Goal: Task Accomplishment & Management: Use online tool/utility

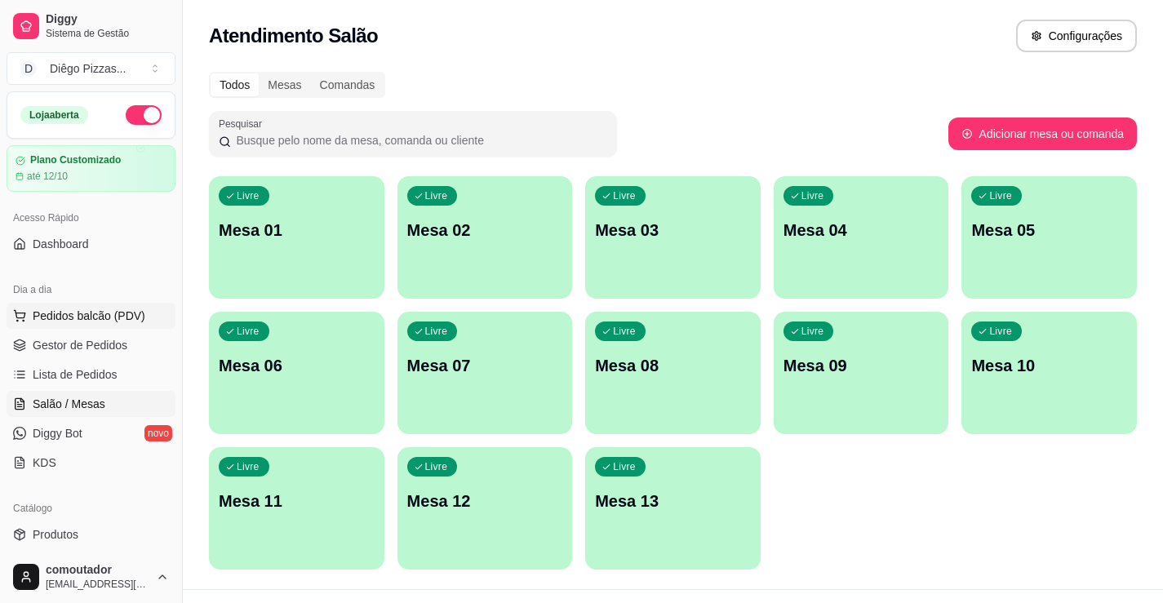
click at [104, 326] on button "Pedidos balcão (PDV)" at bounding box center [91, 316] width 169 height 26
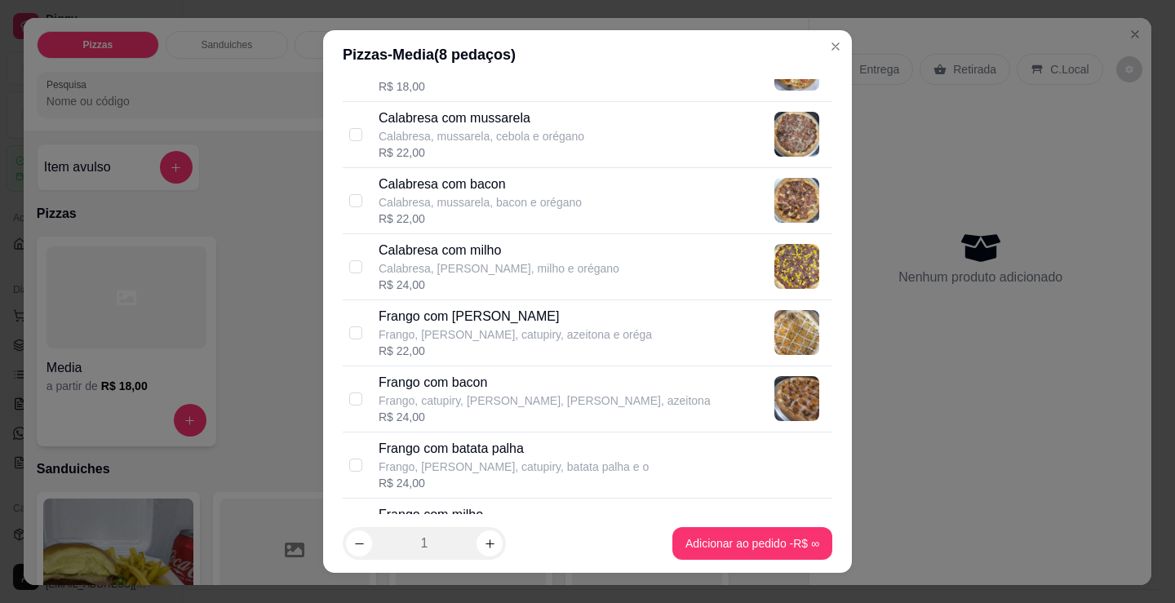
scroll to position [326, 0]
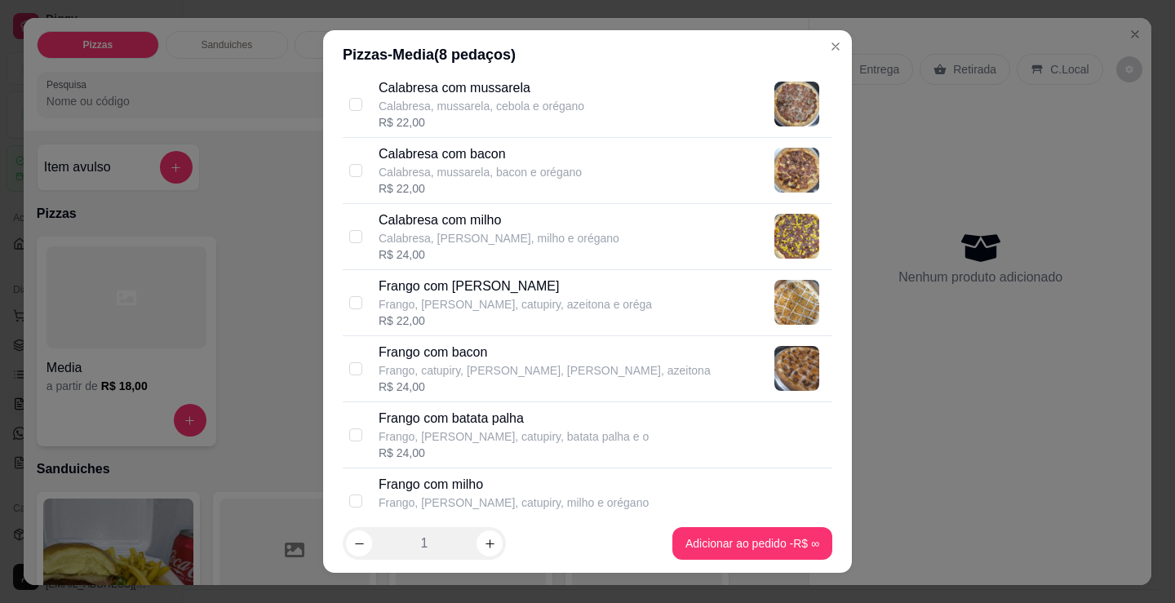
click at [542, 322] on div "R$ 22,00" at bounding box center [515, 321] width 273 height 16
checkbox input "true"
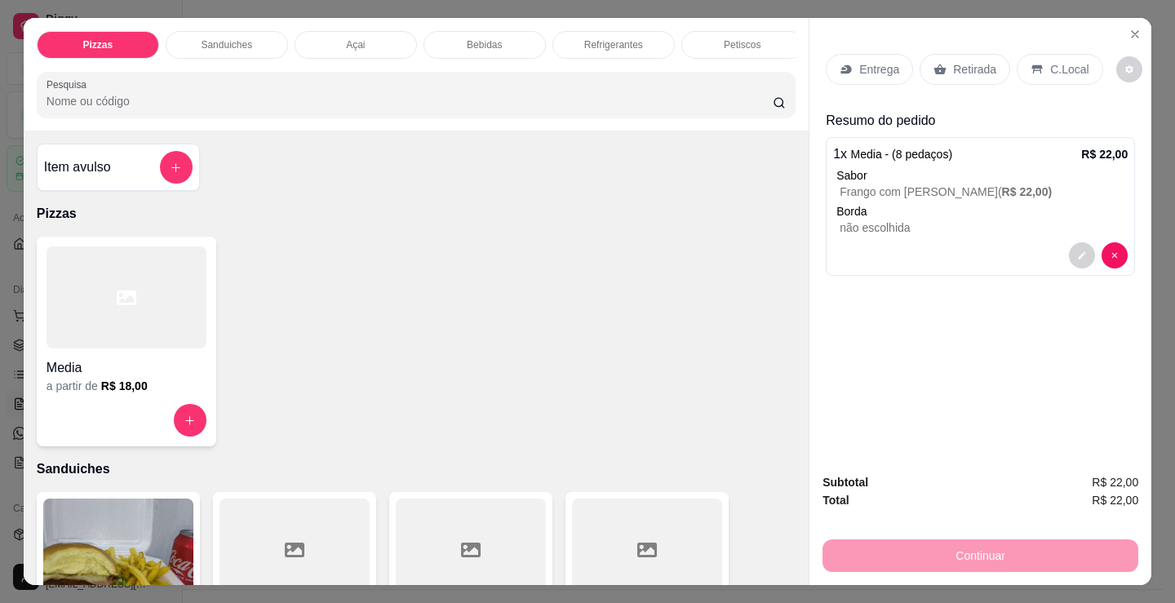
click at [124, 371] on h4 "Media" at bounding box center [127, 368] width 160 height 20
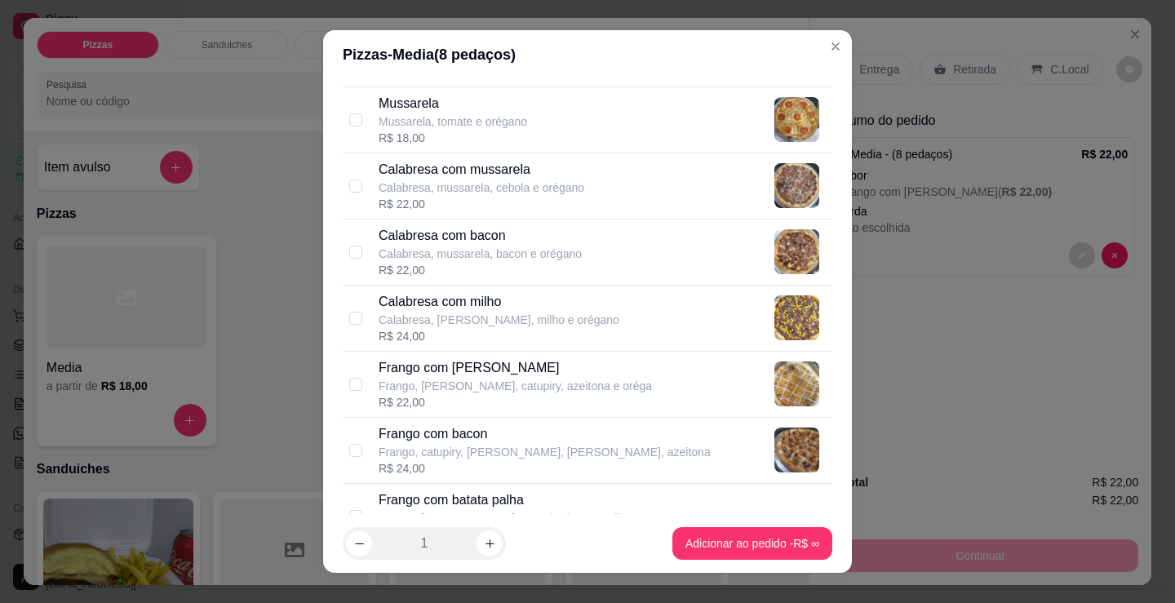
click at [519, 172] on p "Calabresa com mussarela" at bounding box center [482, 170] width 206 height 20
checkbox input "true"
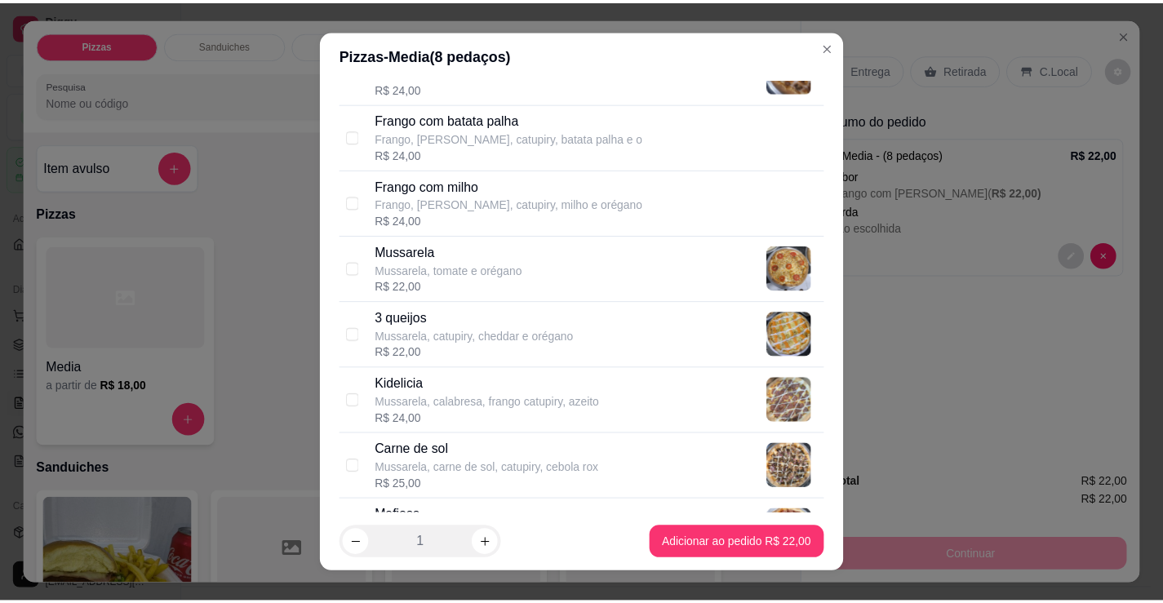
scroll to position [653, 0]
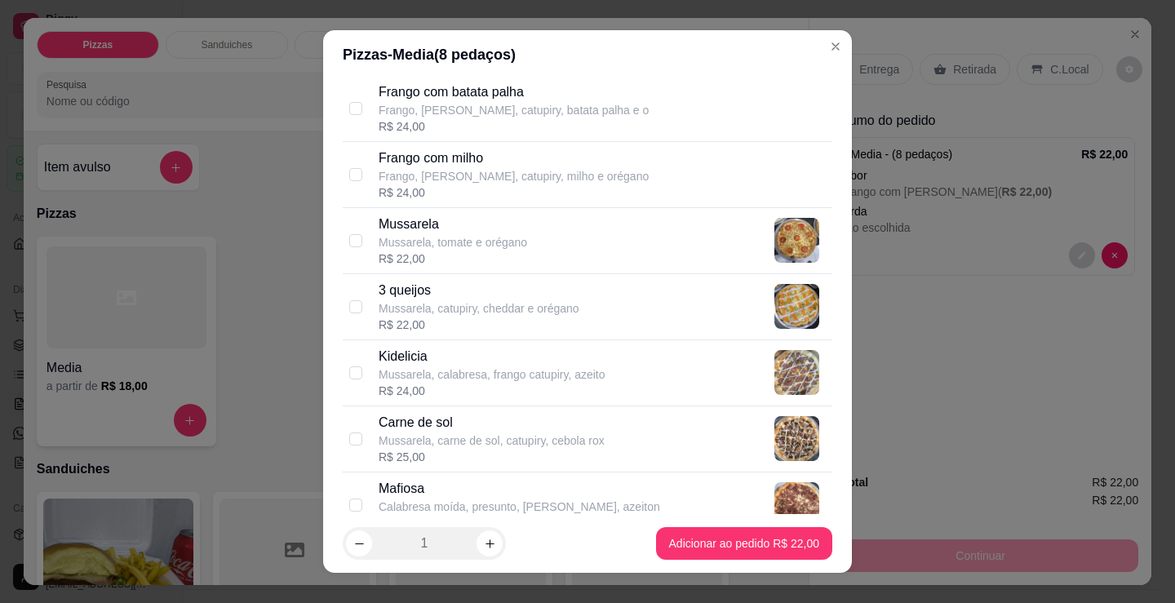
click at [503, 319] on div "R$ 22,00" at bounding box center [479, 325] width 201 height 16
checkbox input "true"
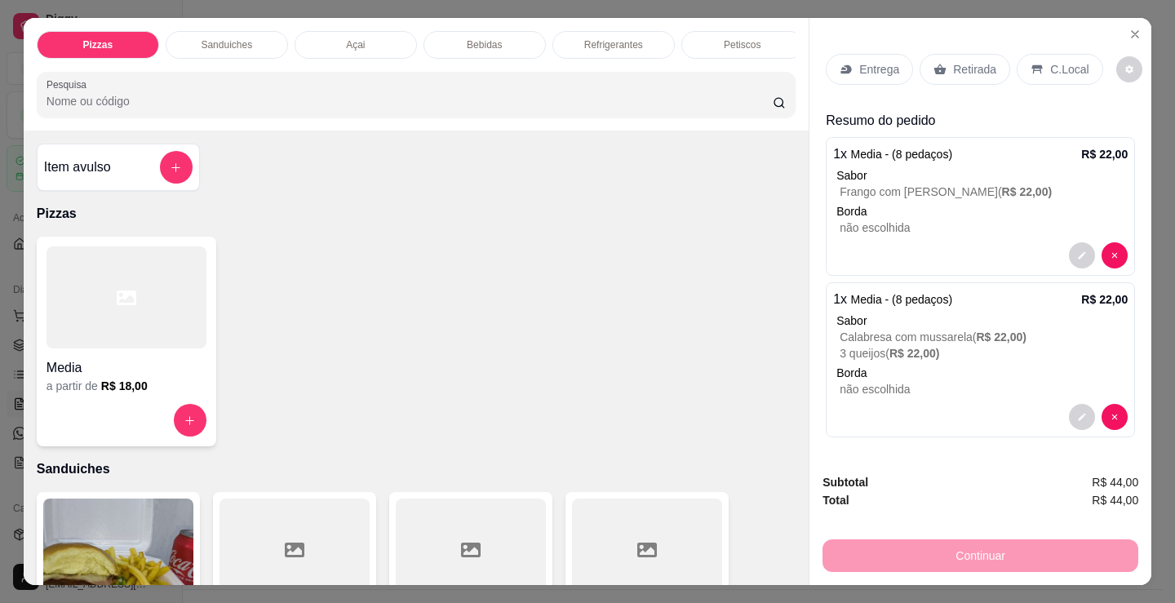
click at [855, 54] on div "Entrega" at bounding box center [869, 69] width 87 height 31
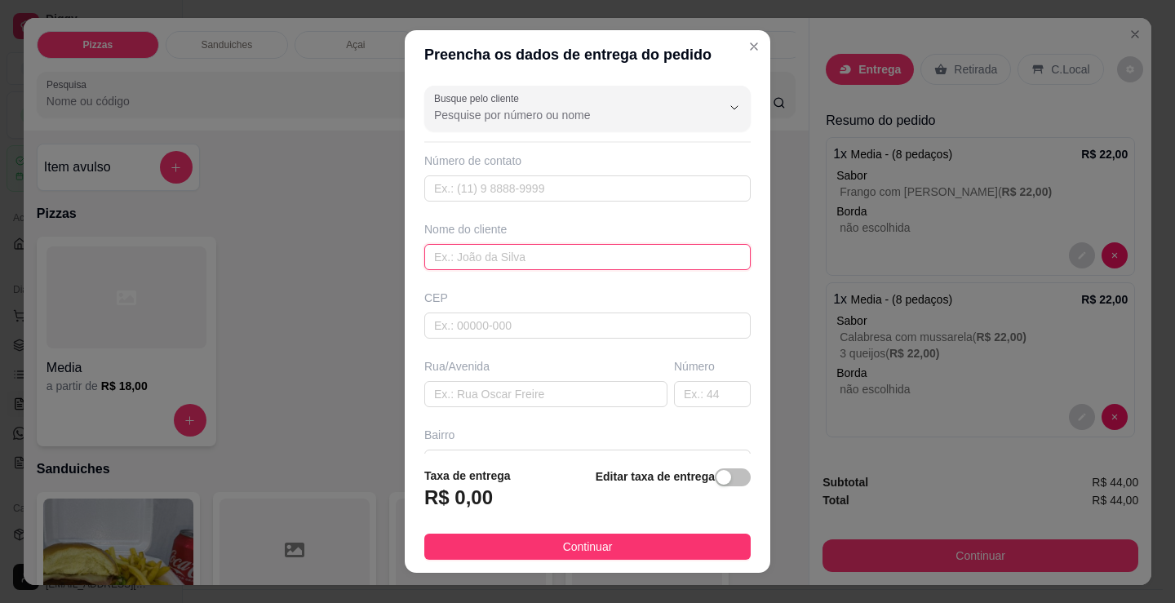
click at [545, 254] on input "text" at bounding box center [587, 257] width 326 height 26
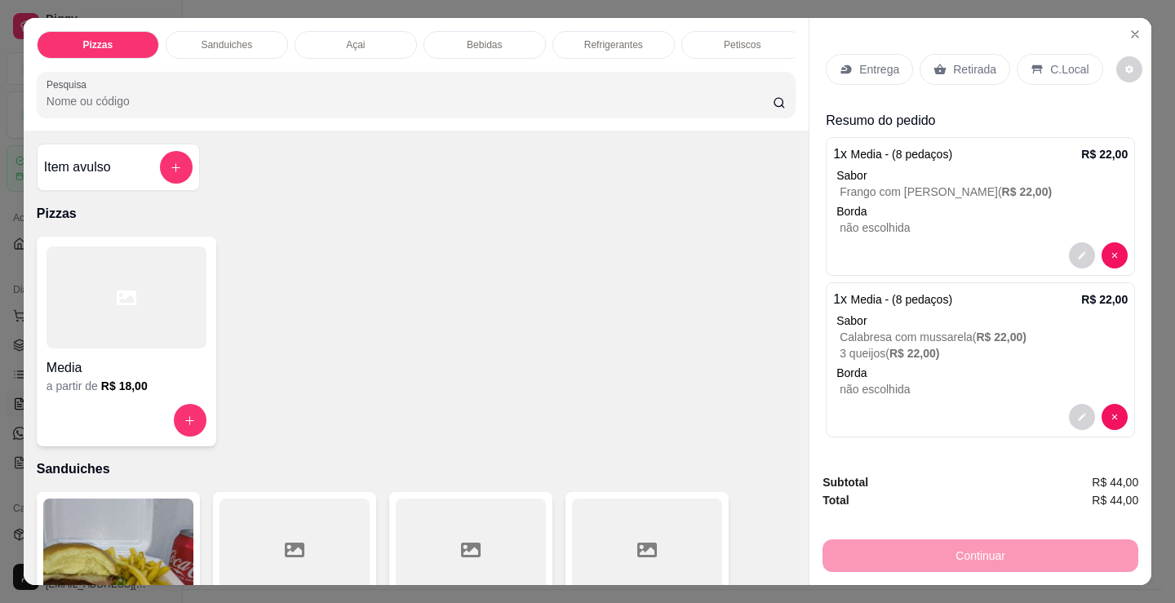
click at [1004, 54] on div "Entrega Retirada C.Local" at bounding box center [964, 69] width 277 height 31
click at [976, 61] on p "Retirada" at bounding box center [974, 69] width 43 height 16
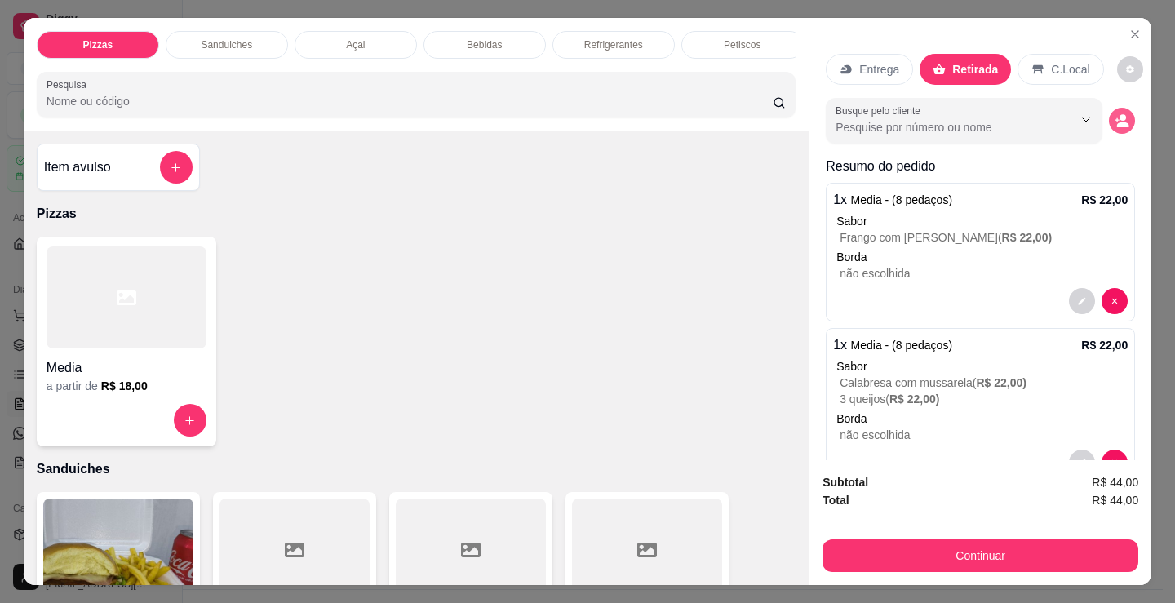
click at [1117, 122] on icon "decrease-product-quantity" at bounding box center [1123, 125] width 12 height 6
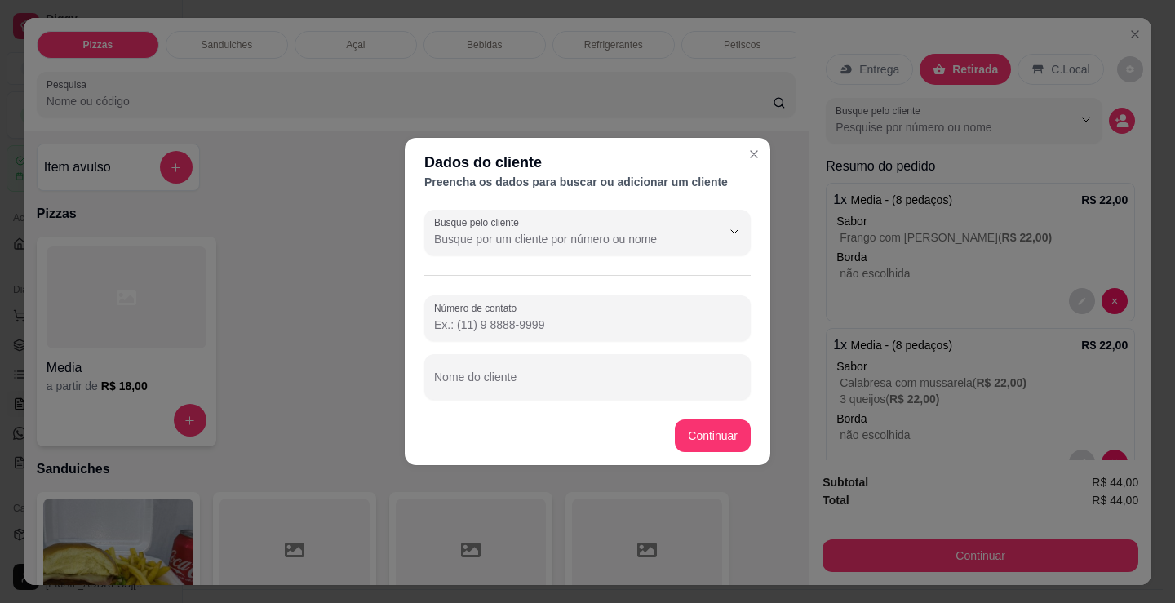
click at [494, 428] on footer "Continuar" at bounding box center [588, 435] width 366 height 59
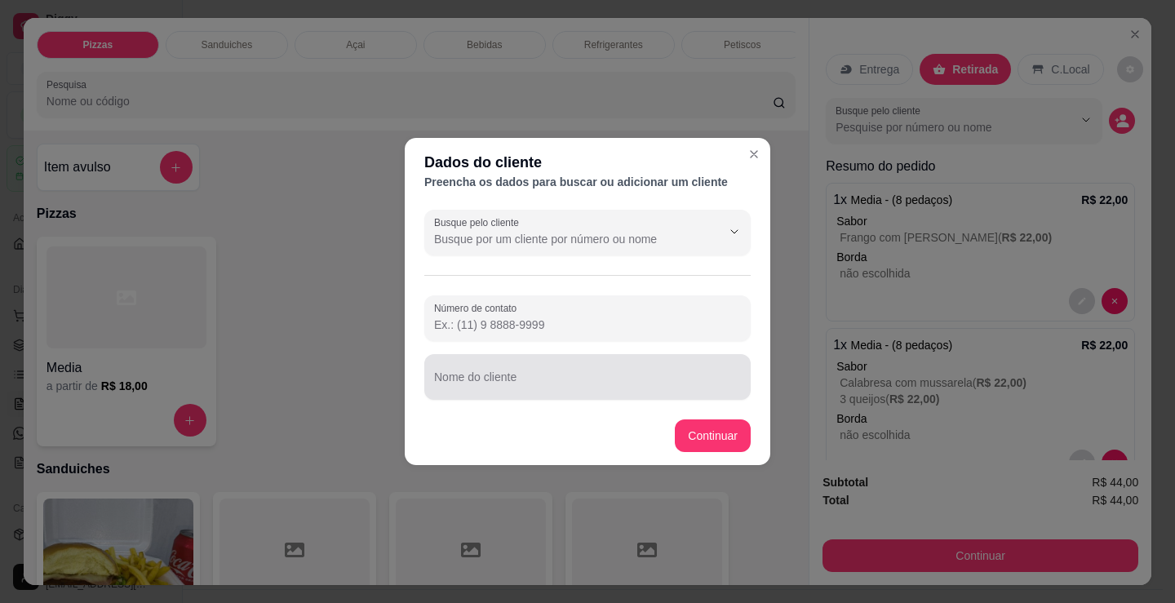
click at [522, 384] on input "Nome do cliente" at bounding box center [587, 383] width 307 height 16
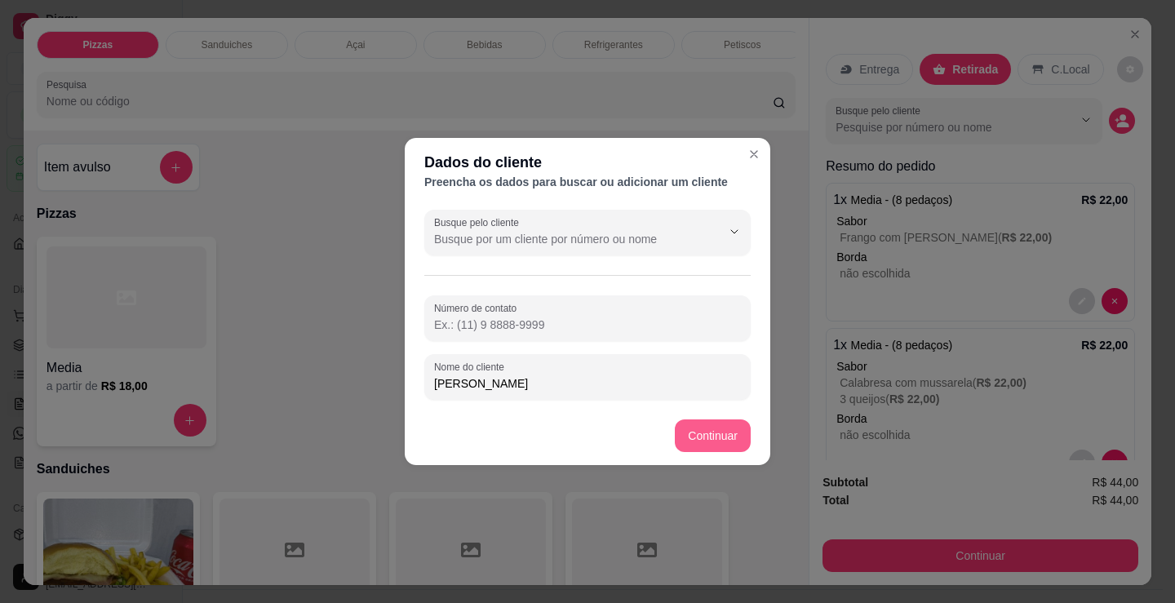
type input "[PERSON_NAME]"
click at [692, 418] on footer "Continuar" at bounding box center [588, 435] width 366 height 59
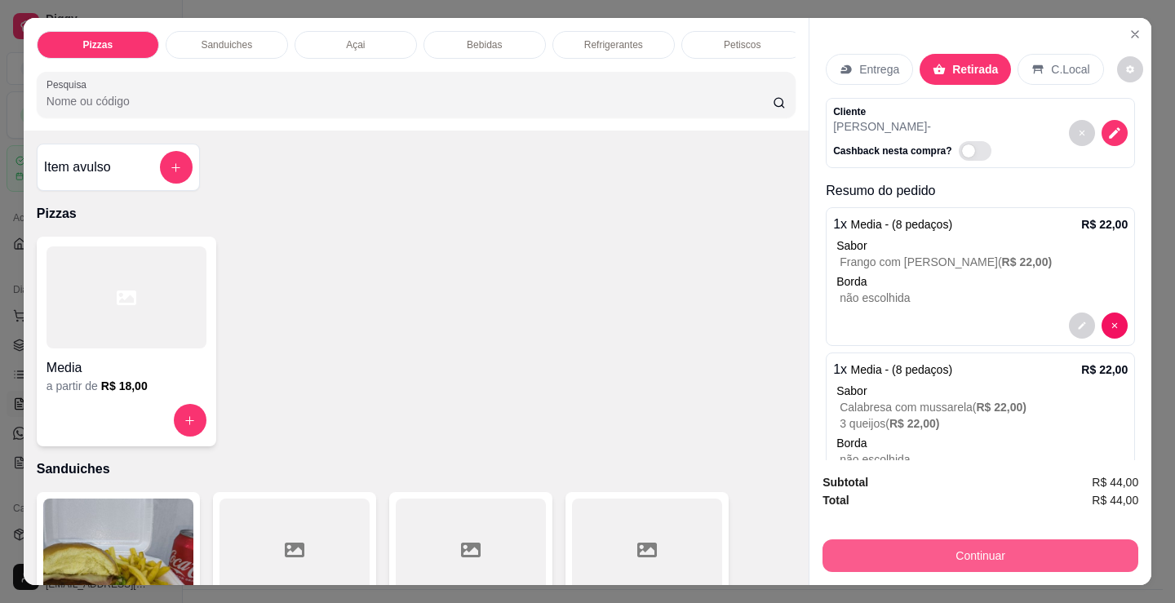
click at [973, 548] on button "Continuar" at bounding box center [981, 555] width 316 height 33
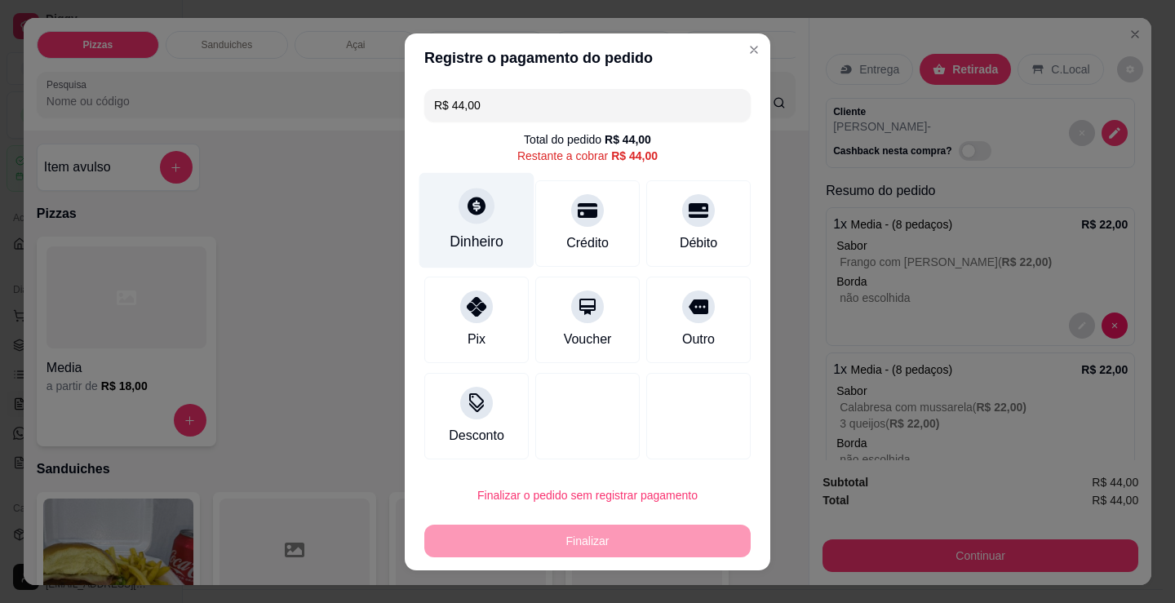
click at [480, 220] on div at bounding box center [477, 206] width 36 height 36
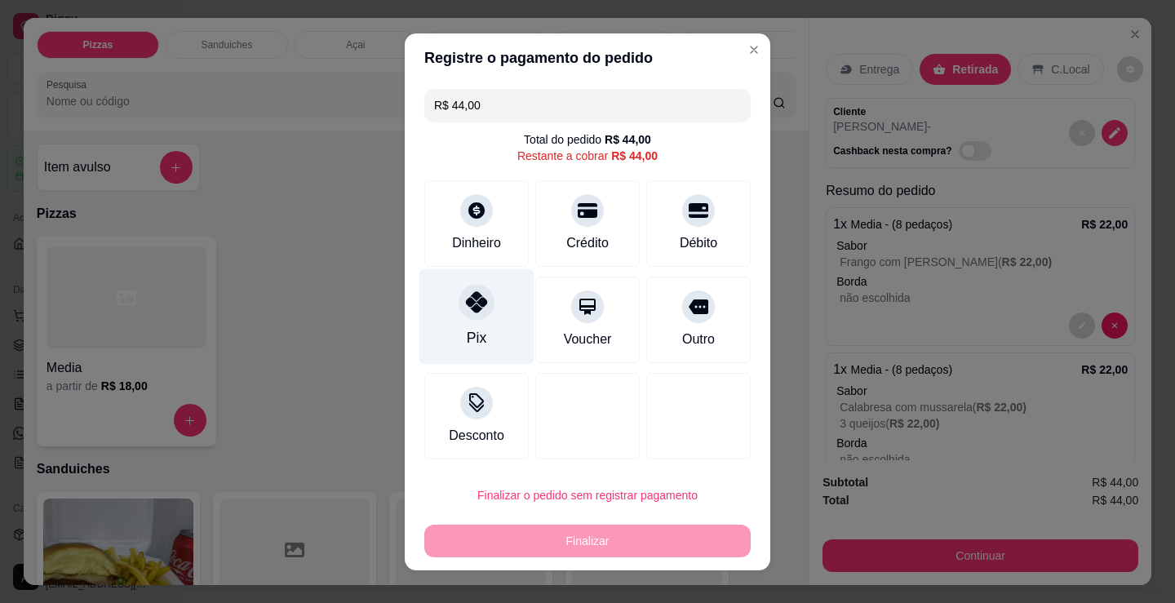
click at [470, 318] on div at bounding box center [477, 302] width 36 height 36
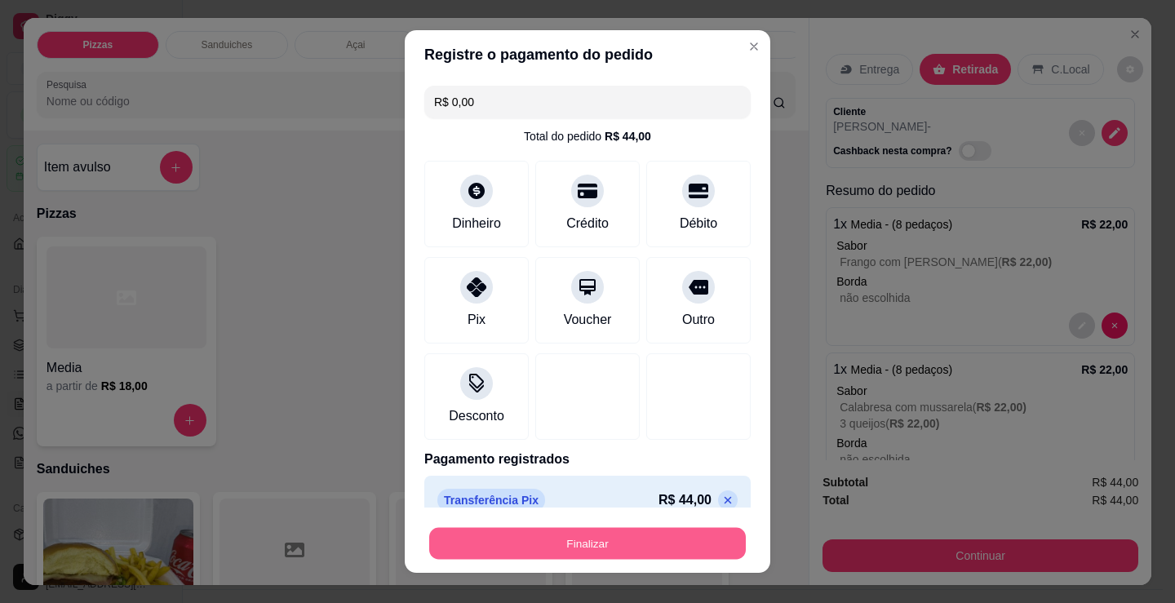
click at [558, 544] on button "Finalizar" at bounding box center [587, 544] width 317 height 32
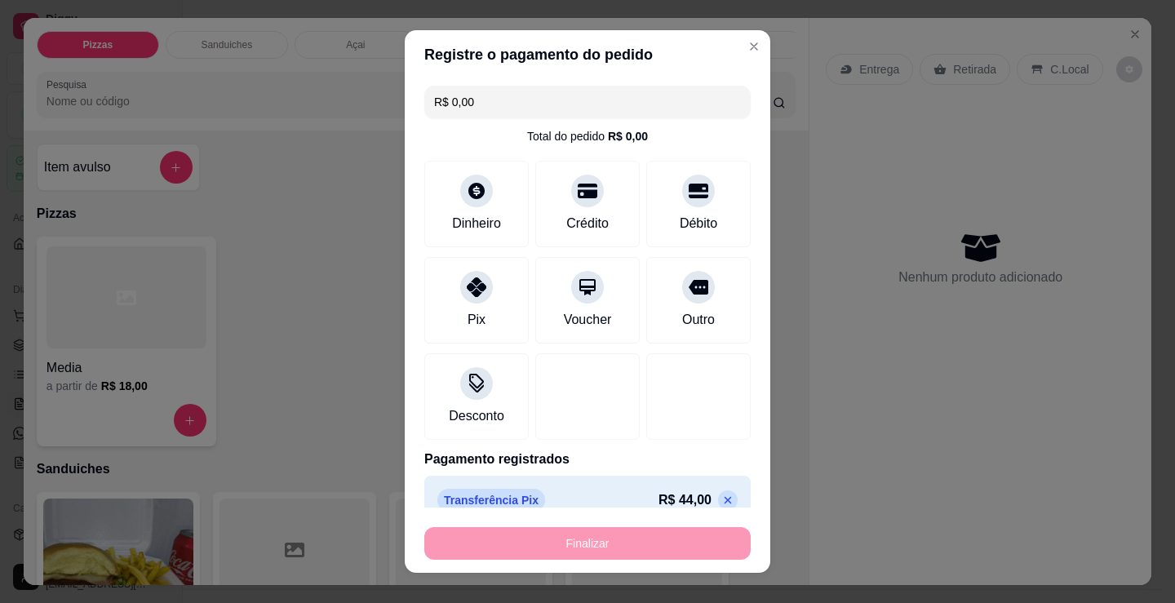
type input "-R$ 44,00"
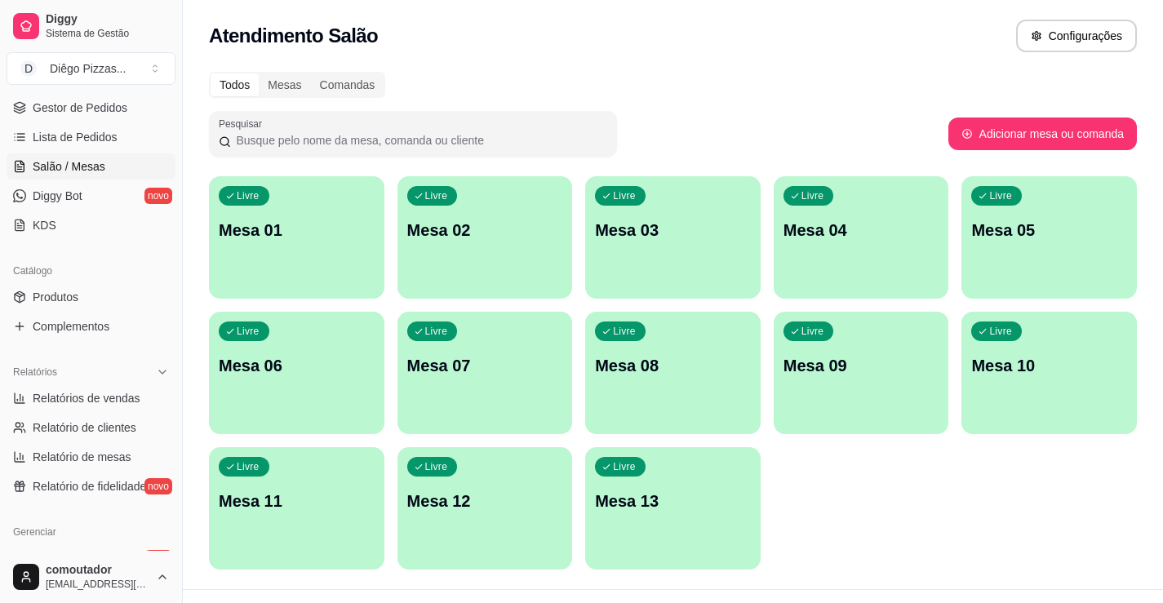
scroll to position [245, 0]
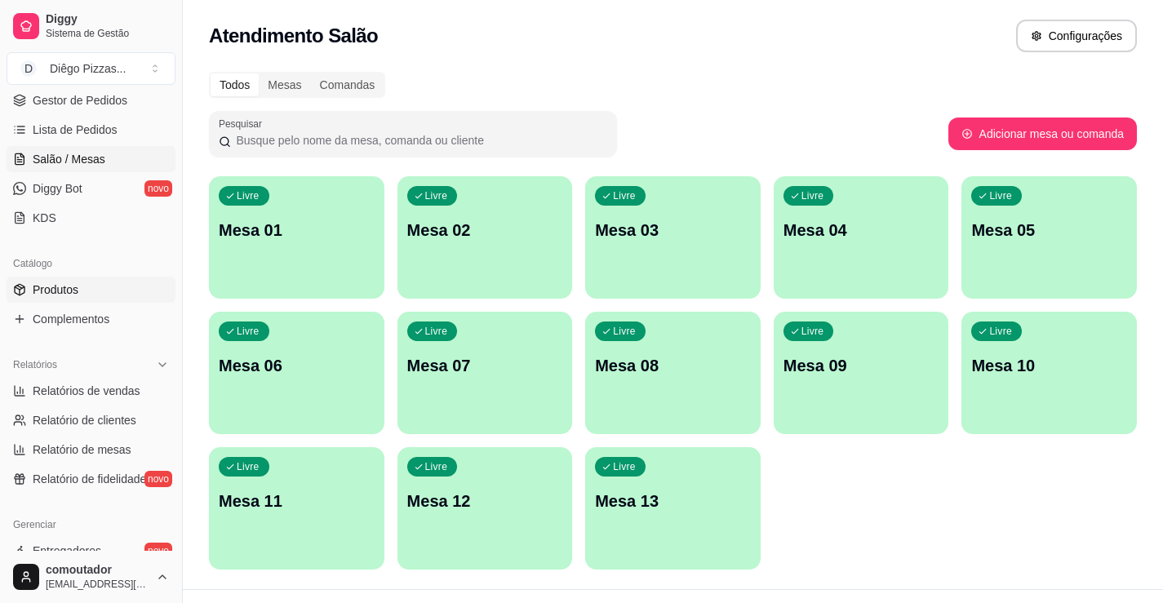
click at [39, 294] on span "Produtos" at bounding box center [56, 290] width 46 height 16
